Goal: Task Accomplishment & Management: Use online tool/utility

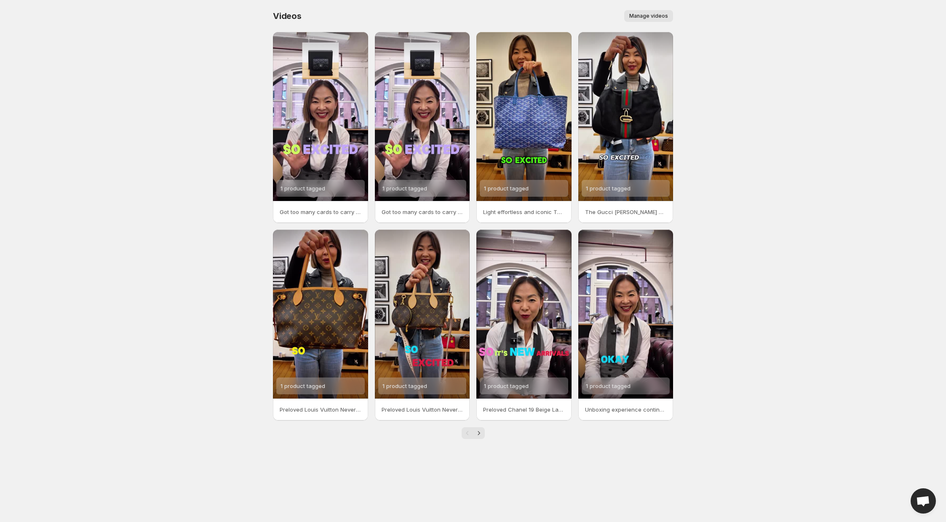
click at [643, 16] on span "Manage videos" at bounding box center [648, 16] width 39 height 7
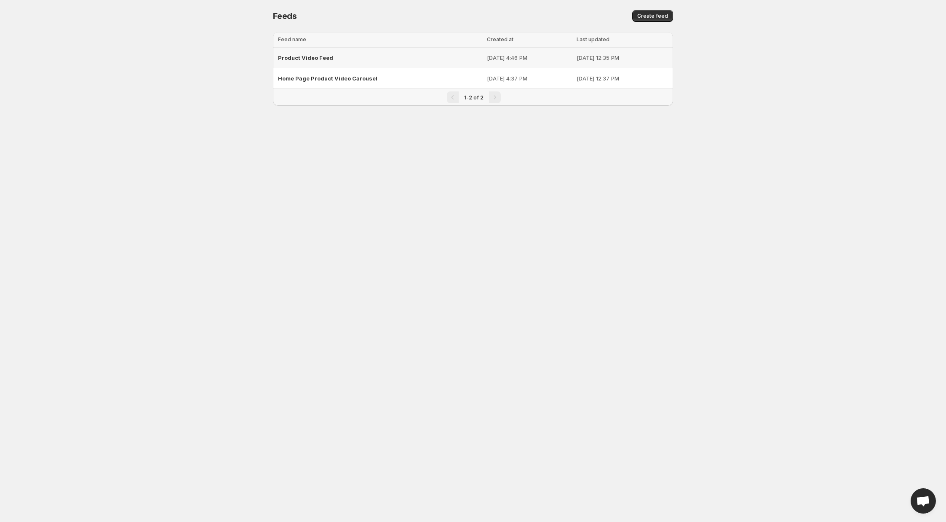
click at [297, 55] on span "Product Video Feed" at bounding box center [305, 57] width 55 height 7
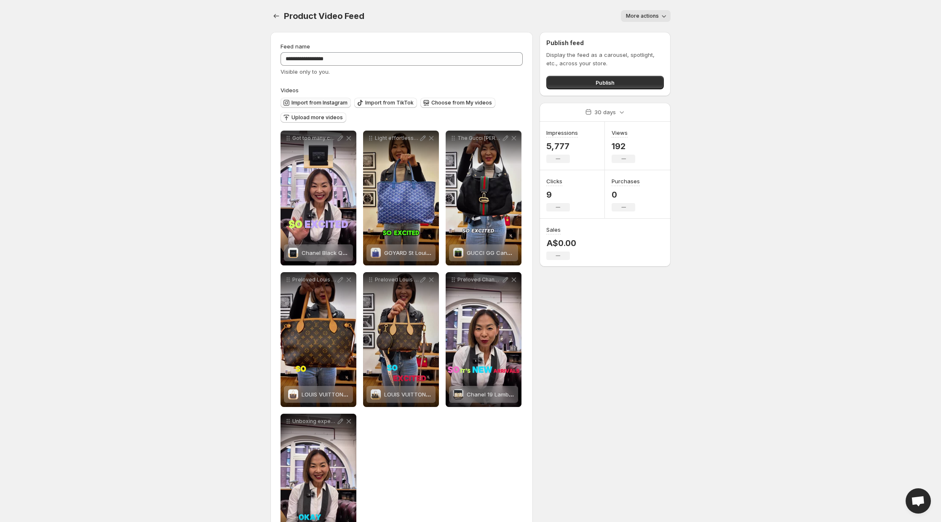
click at [318, 102] on span "Import from Instagram" at bounding box center [319, 102] width 56 height 7
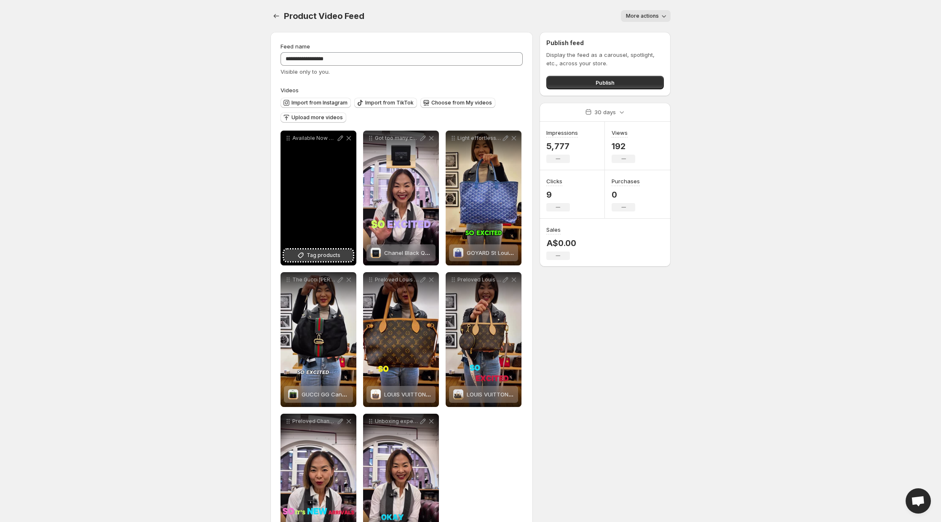
click at [337, 259] on button "Tag products" at bounding box center [318, 255] width 69 height 12
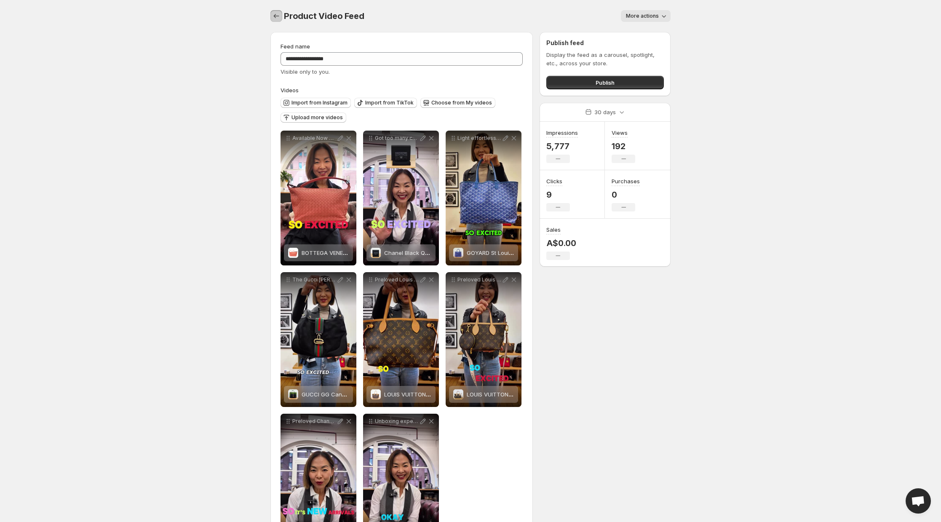
click at [275, 19] on icon "Settings" at bounding box center [276, 16] width 8 height 8
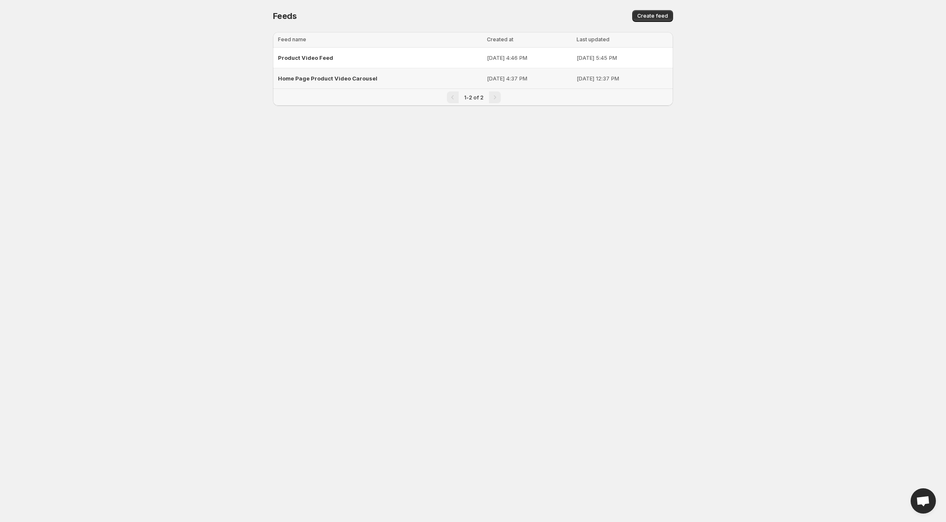
click at [303, 77] on span "Home Page Product Video Carousel" at bounding box center [327, 78] width 99 height 7
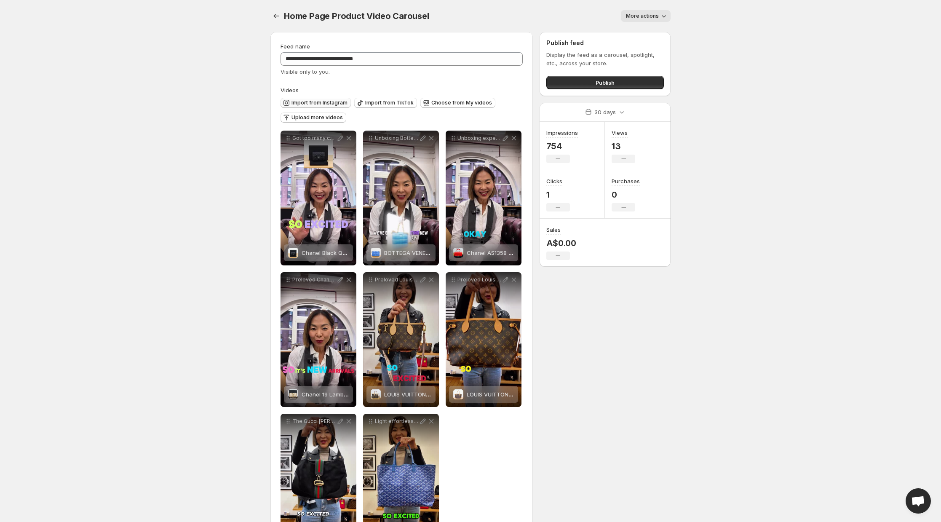
click at [302, 102] on span "Import from Instagram" at bounding box center [319, 102] width 56 height 7
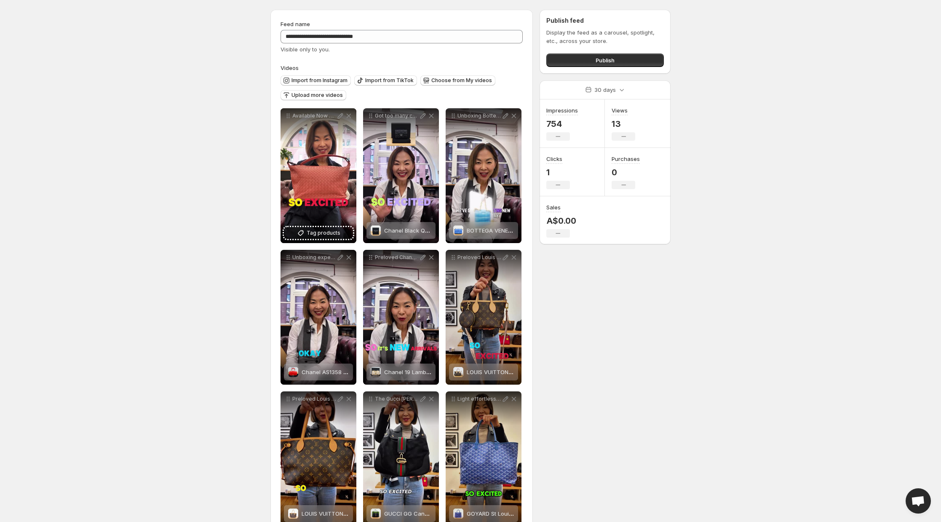
scroll to position [28, 0]
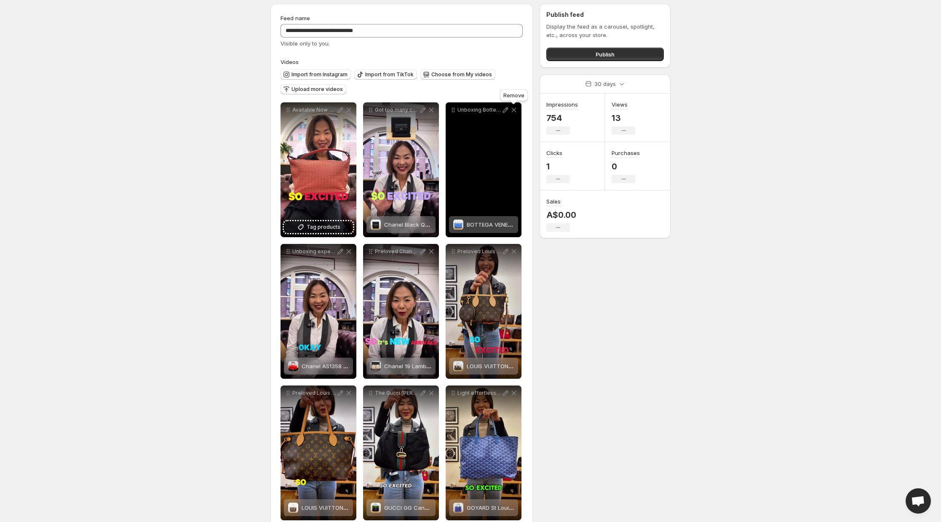
click at [516, 111] on icon at bounding box center [514, 110] width 8 height 8
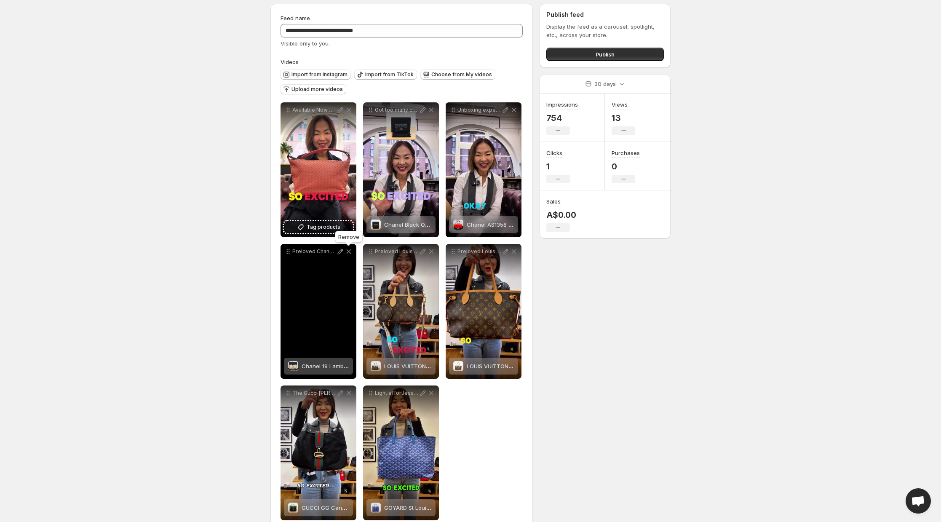
click at [349, 254] on icon at bounding box center [349, 251] width 8 height 8
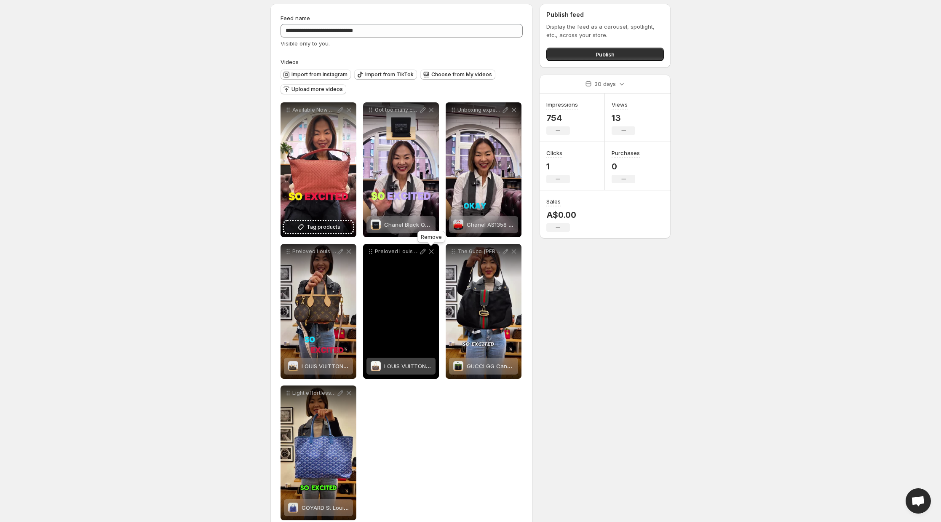
click at [434, 254] on icon at bounding box center [431, 251] width 8 height 8
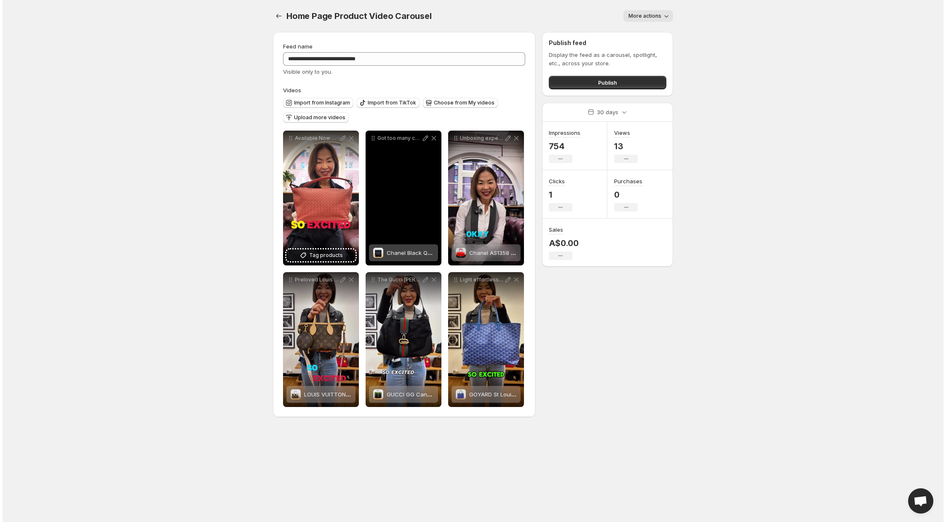
scroll to position [0, 0]
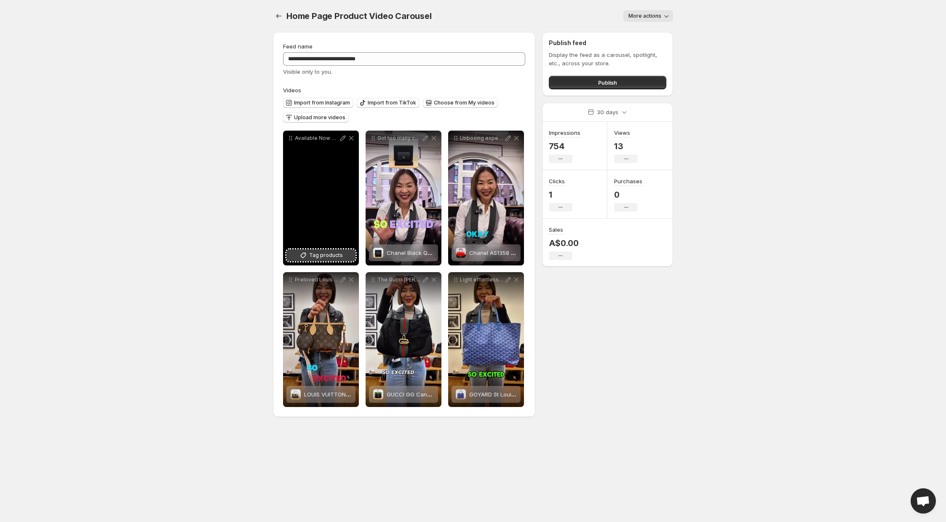
click at [329, 254] on span "Tag products" at bounding box center [326, 255] width 34 height 8
